Goal: Complete application form

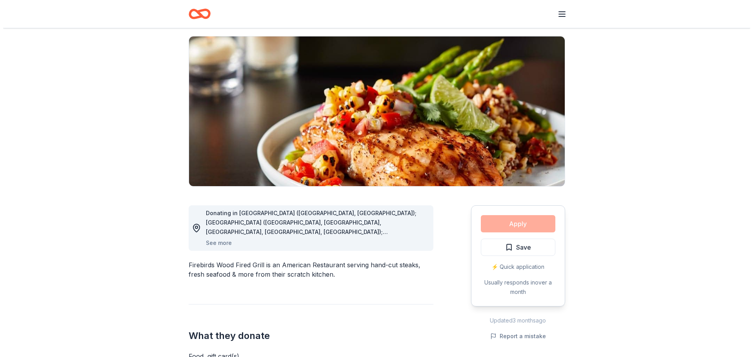
scroll to position [196, 0]
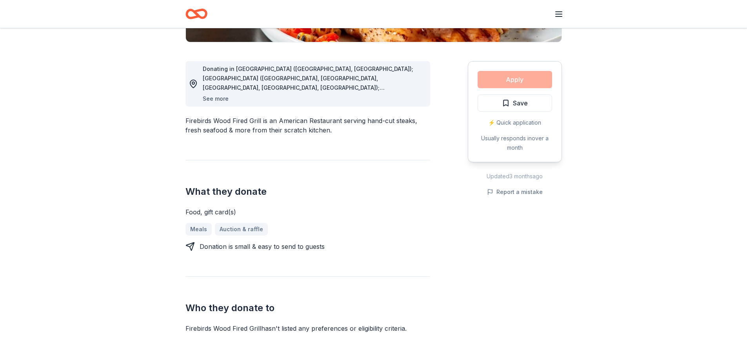
click at [222, 99] on button "See more" at bounding box center [216, 98] width 26 height 9
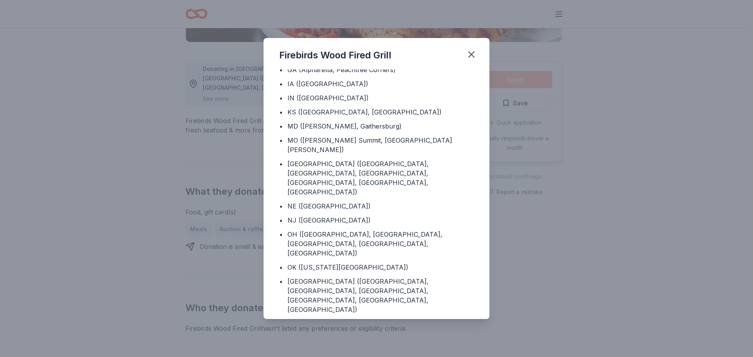
scroll to position [93, 0]
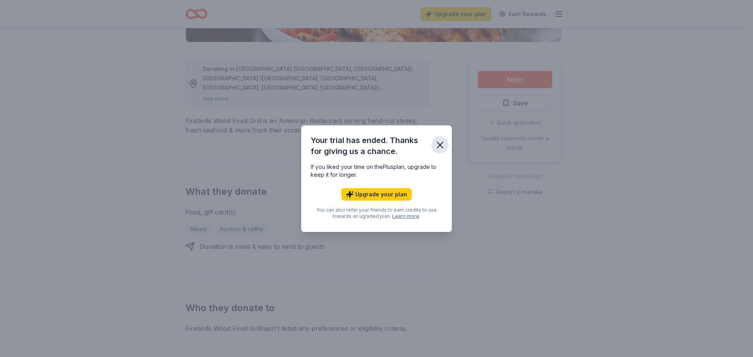
click at [437, 147] on icon "button" at bounding box center [440, 145] width 11 height 11
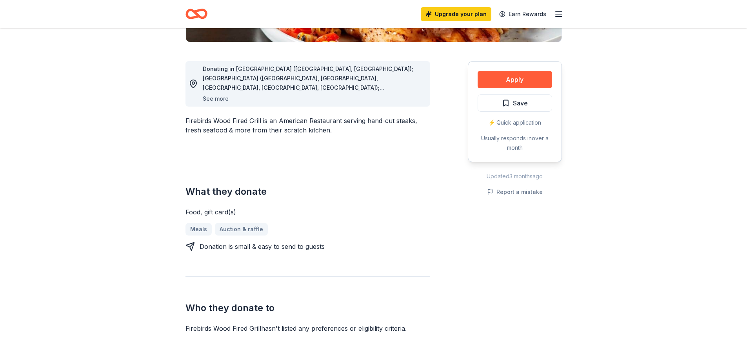
click at [225, 98] on button "See more" at bounding box center [216, 98] width 26 height 9
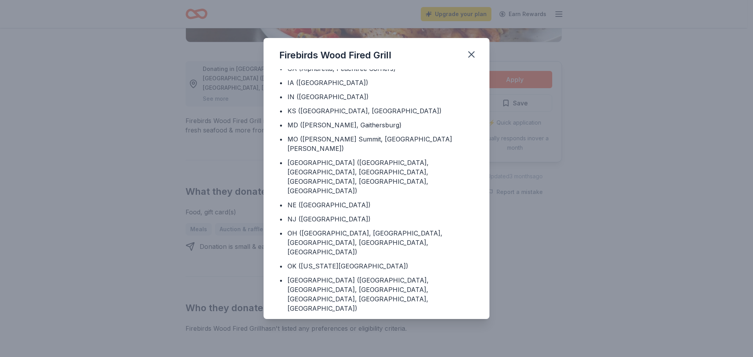
click at [559, 218] on div "Firebirds Wood Fired Grill Donating in • [GEOGRAPHIC_DATA] ([GEOGRAPHIC_DATA], …" at bounding box center [376, 178] width 753 height 357
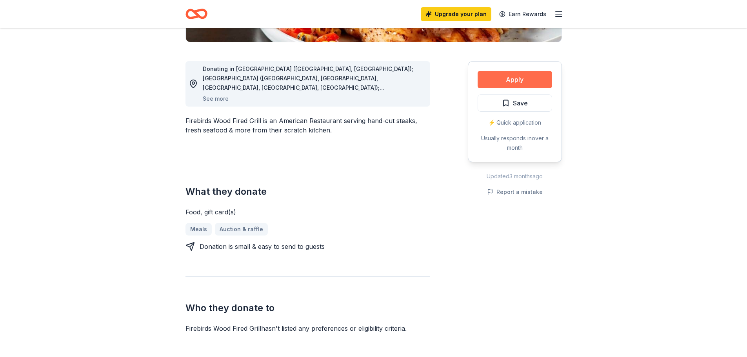
click at [524, 81] on button "Apply" at bounding box center [515, 79] width 75 height 17
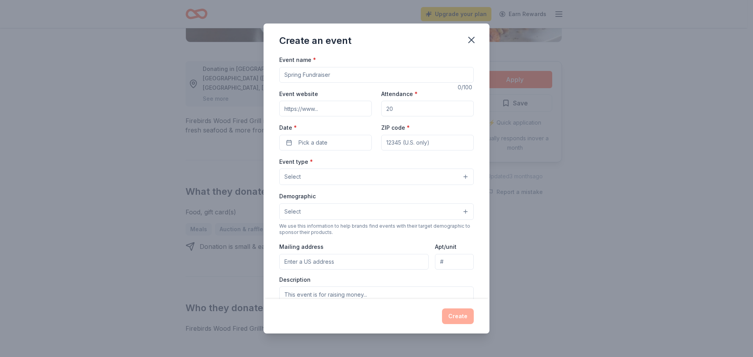
click at [346, 75] on input "Event name *" at bounding box center [376, 75] width 195 height 16
type input "2nd annual fundraiser"
click at [421, 109] on input "Attendance *" at bounding box center [427, 109] width 93 height 16
type input "250"
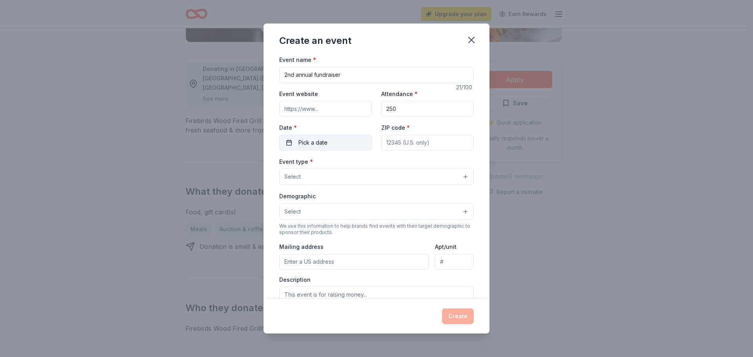
click at [318, 143] on span "Pick a date" at bounding box center [313, 142] width 29 height 9
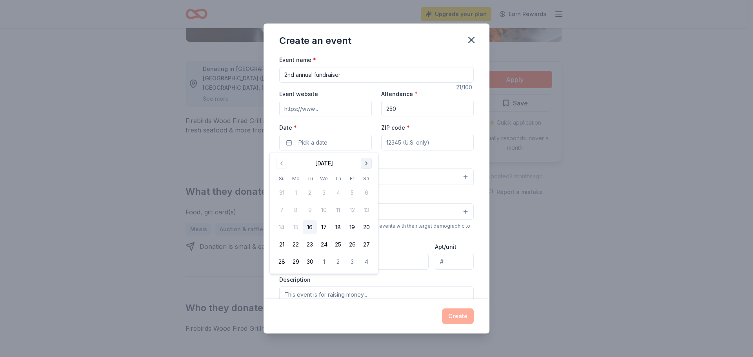
click at [365, 160] on button "Go to next month" at bounding box center [366, 163] width 11 height 11
click at [367, 210] on button "11" at bounding box center [366, 210] width 14 height 14
click at [398, 144] on input "ZIP code *" at bounding box center [427, 143] width 93 height 16
type input "72301"
click at [315, 175] on button "Select" at bounding box center [376, 177] width 195 height 16
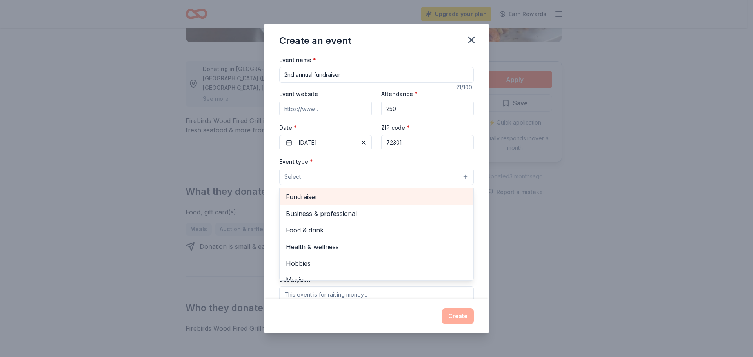
click at [313, 198] on span "Fundraiser" at bounding box center [376, 197] width 181 height 10
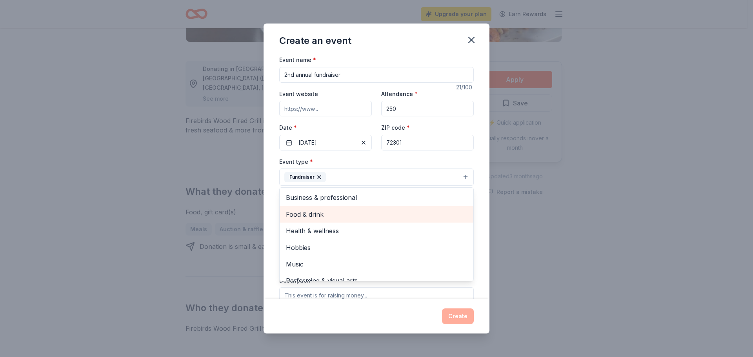
scroll to position [9, 0]
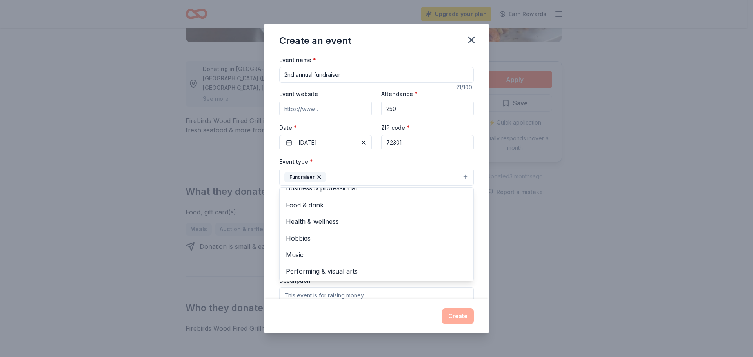
click at [474, 164] on div "Event name * 2nd annual fundraiser 21 /100 Event website Attendance * 250 Date …" at bounding box center [377, 177] width 226 height 244
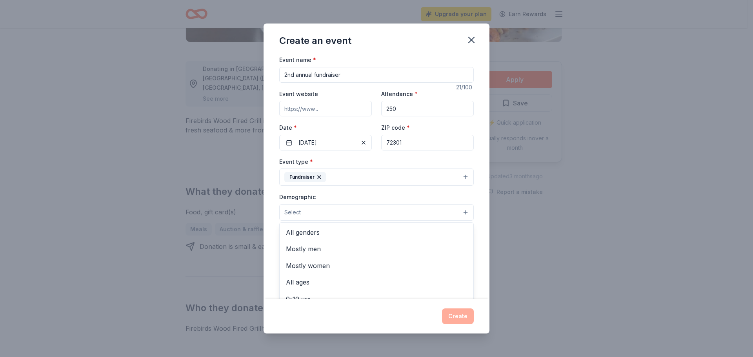
click at [379, 209] on button "Select" at bounding box center [376, 212] width 195 height 16
click at [340, 228] on span "All genders" at bounding box center [376, 233] width 181 height 10
click at [458, 196] on div "Demographic All genders Mostly men Mostly women All ages [DEMOGRAPHIC_DATA] yrs…" at bounding box center [376, 206] width 195 height 29
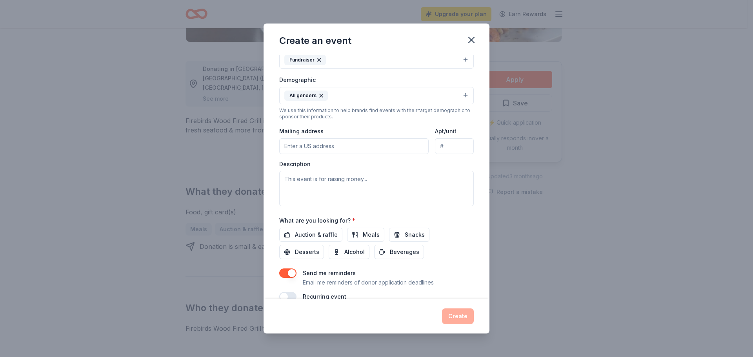
scroll to position [118, 0]
click at [357, 146] on input "Mailing address" at bounding box center [353, 146] width 149 height 16
click at [337, 182] on textarea at bounding box center [376, 188] width 195 height 35
click at [348, 147] on input "[STREET_ADDRESS][US_STATE]" at bounding box center [353, 146] width 149 height 16
type input "[STREET_ADDRESS][US_STATE]"
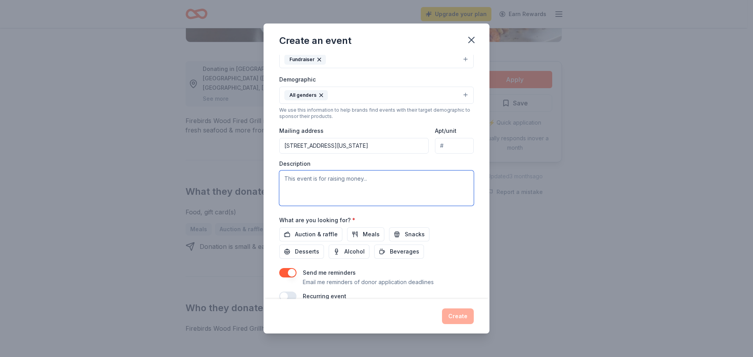
click at [341, 188] on textarea at bounding box center [376, 188] width 195 height 35
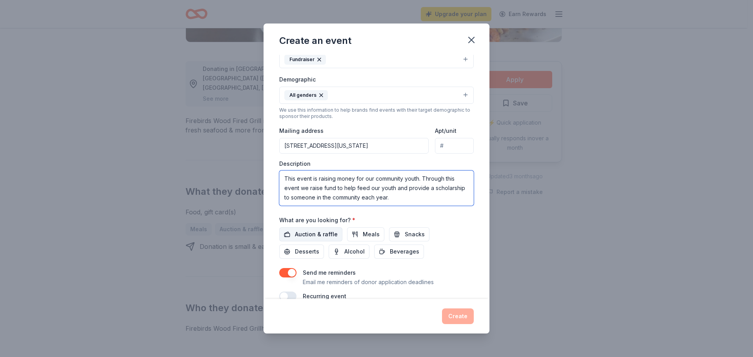
type textarea "This event is raising money for our community youth. Through this event we rais…"
click at [313, 232] on span "Auction & raffle" at bounding box center [316, 234] width 43 height 9
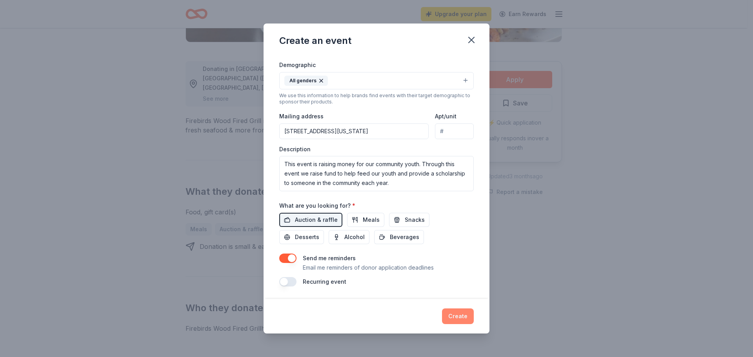
click at [459, 315] on button "Create" at bounding box center [458, 317] width 32 height 16
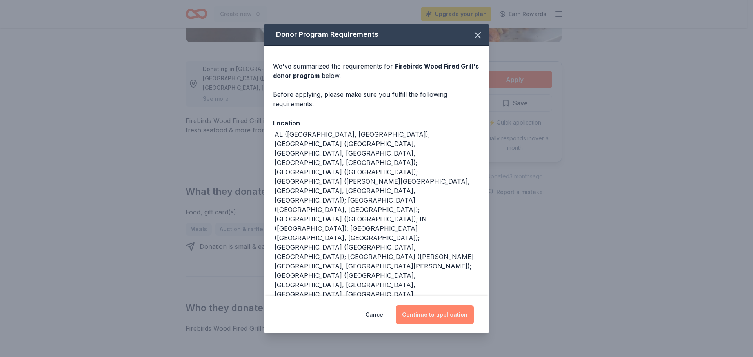
click at [416, 306] on button "Continue to application" at bounding box center [435, 315] width 78 height 19
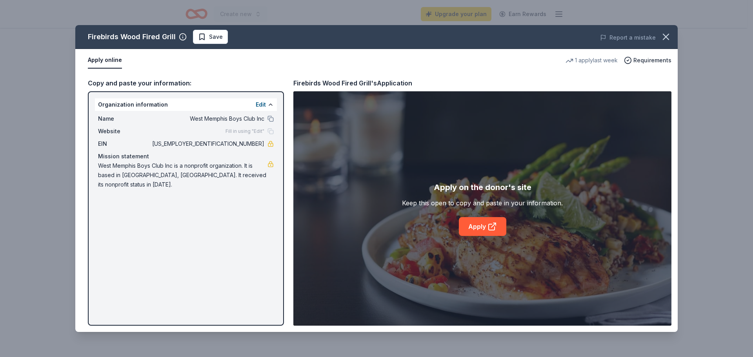
click at [478, 227] on div "Firebirds Wood Fired Grill Save Report a mistake Apply online 1 apply last week…" at bounding box center [376, 178] width 603 height 307
click at [500, 225] on div "Firebirds Wood Fired Grill Save Report a mistake Apply online 1 apply last week…" at bounding box center [376, 178] width 603 height 307
click at [484, 228] on div "Firebirds Wood Fired Grill Save Report a mistake Apply online 1 apply last week…" at bounding box center [376, 178] width 603 height 307
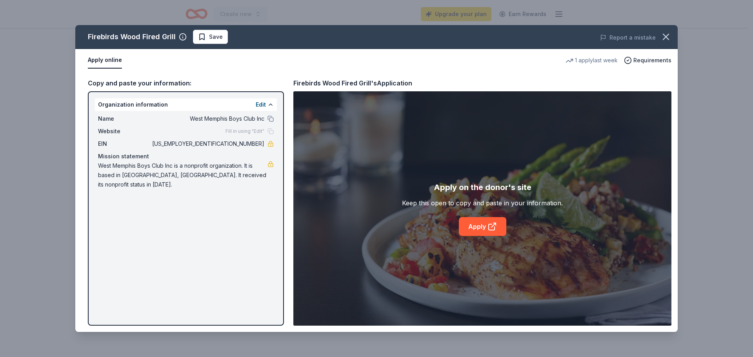
click at [484, 228] on div "Firebirds Wood Fired Grill Save Report a mistake Apply online 1 apply last week…" at bounding box center [376, 178] width 603 height 307
click at [483, 228] on div "Firebirds Wood Fired Grill Save Report a mistake Apply online 1 apply last week…" at bounding box center [376, 178] width 603 height 307
click at [500, 218] on div "Firebirds Wood Fired Grill Save Report a mistake Apply online 1 apply last week…" at bounding box center [376, 178] width 603 height 307
click at [497, 221] on div "Firebirds Wood Fired Grill Save Report a mistake Apply online 1 apply last week…" at bounding box center [376, 178] width 603 height 307
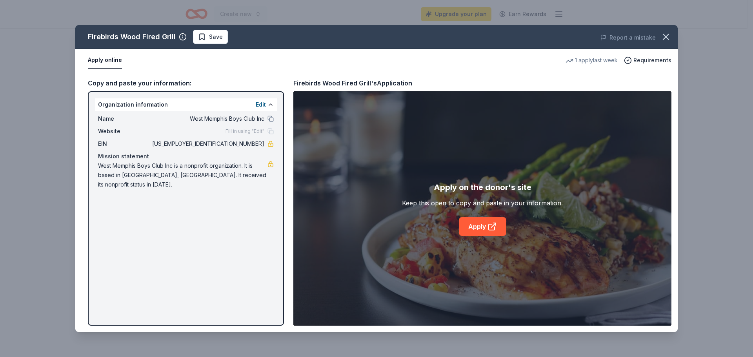
click at [495, 228] on div "Firebirds Wood Fired Grill Save Report a mistake Apply online 1 apply last week…" at bounding box center [376, 178] width 603 height 307
click at [491, 229] on div "Firebirds Wood Fired Grill Save Report a mistake Apply online 1 apply last week…" at bounding box center [376, 178] width 603 height 307
drag, startPoint x: 522, startPoint y: 212, endPoint x: 479, endPoint y: 232, distance: 47.6
